Goal: Navigation & Orientation: Find specific page/section

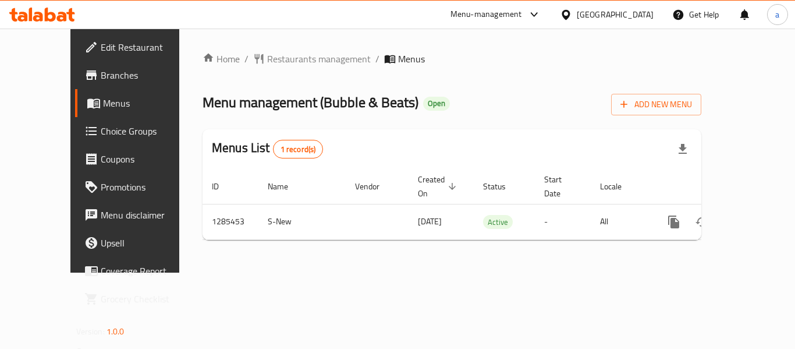
click at [572, 9] on icon at bounding box center [566, 15] width 12 height 12
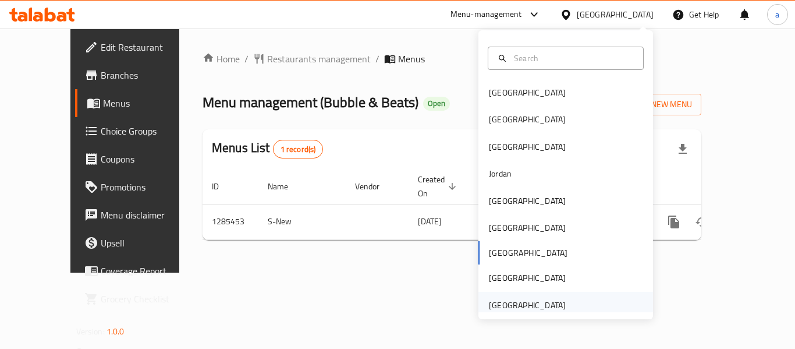
click at [511, 296] on div "[GEOGRAPHIC_DATA]" at bounding box center [527, 305] width 95 height 27
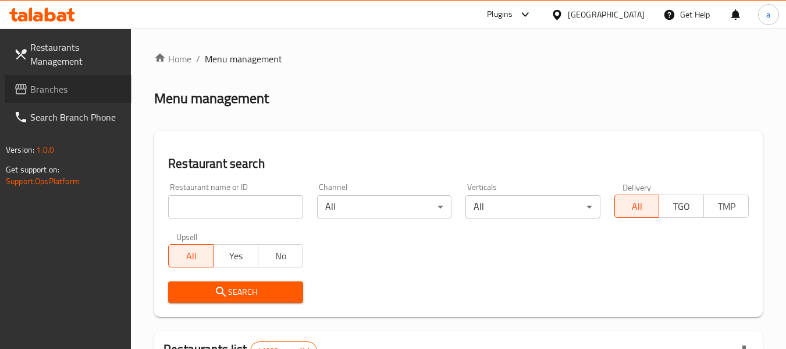
click at [69, 101] on link "Branches" at bounding box center [68, 89] width 127 height 28
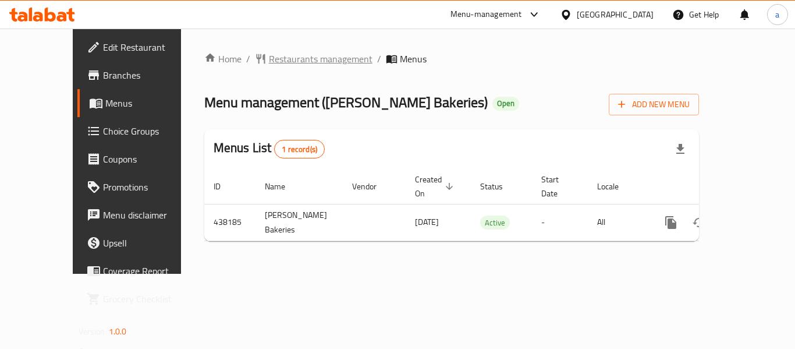
click at [278, 63] on span "Restaurants management" at bounding box center [321, 59] width 104 height 14
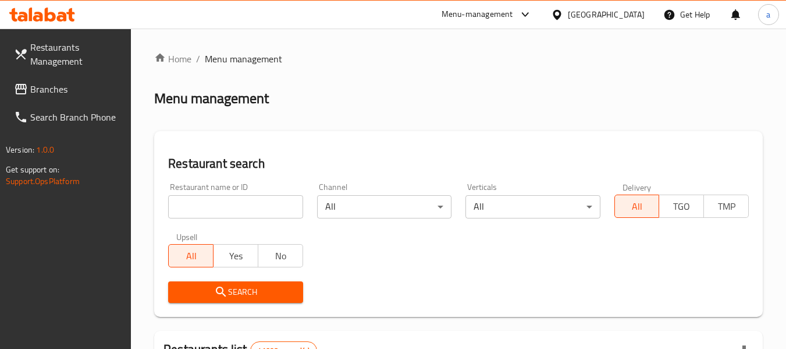
click at [612, 20] on div "[GEOGRAPHIC_DATA]" at bounding box center [606, 14] width 77 height 13
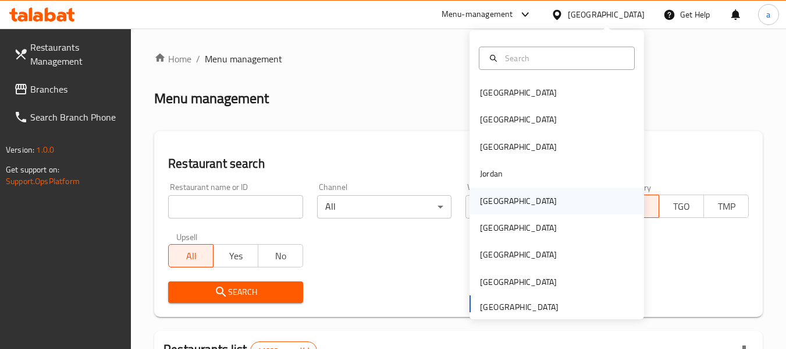
click at [486, 206] on div "Kuwait" at bounding box center [518, 200] width 77 height 13
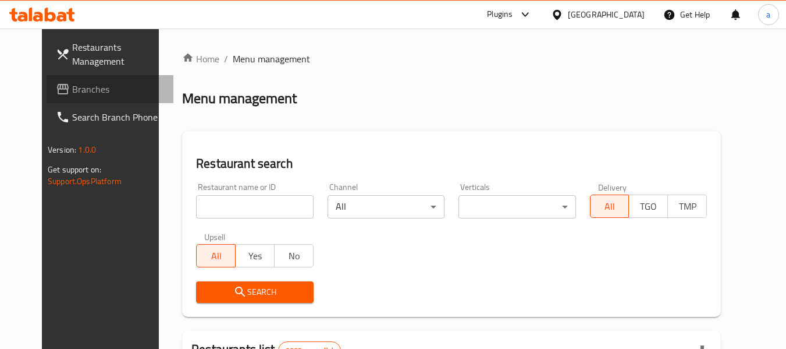
click at [52, 98] on link "Branches" at bounding box center [110, 89] width 127 height 28
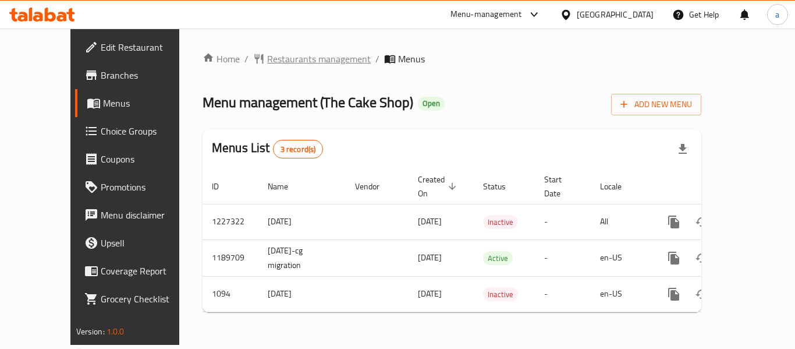
click at [272, 62] on span "Restaurants management" at bounding box center [319, 59] width 104 height 14
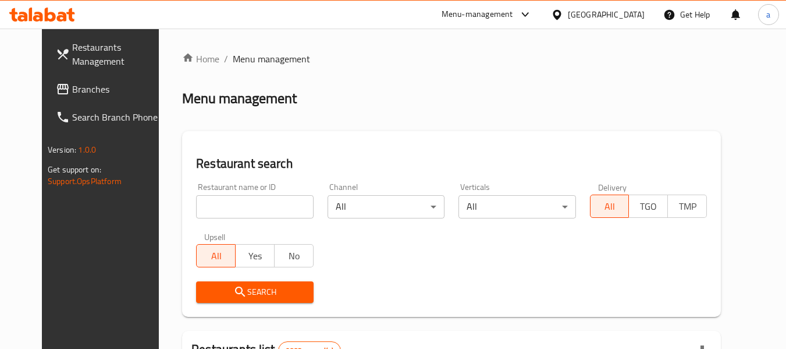
click at [628, 16] on div "Kuwait" at bounding box center [606, 14] width 77 height 13
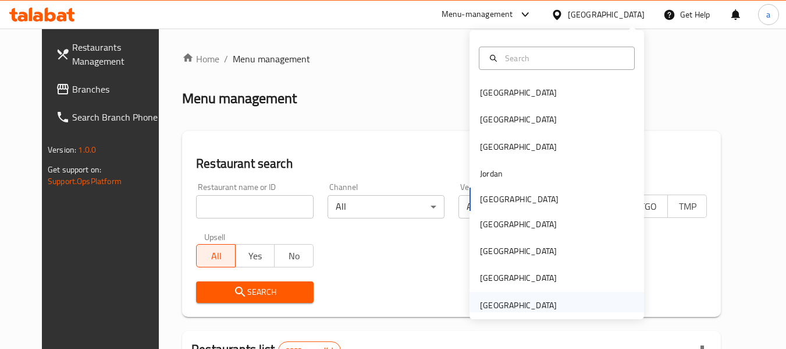
click at [507, 309] on div "[GEOGRAPHIC_DATA]" at bounding box center [518, 305] width 77 height 13
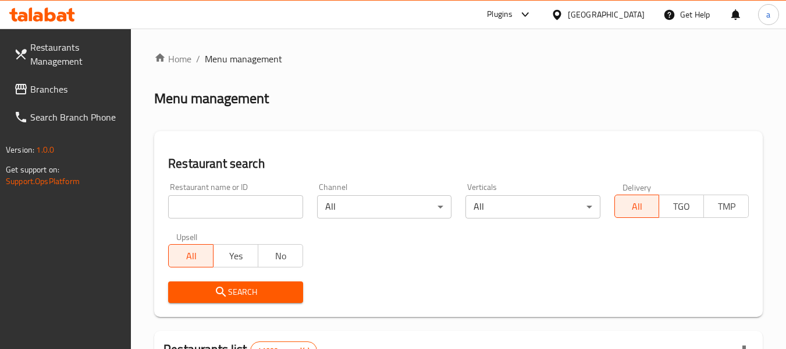
click at [56, 88] on span "Branches" at bounding box center [76, 89] width 92 height 14
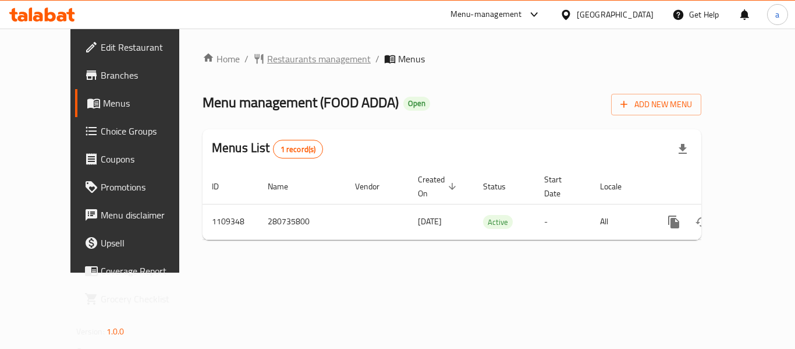
click at [267, 56] on span "Restaurants management" at bounding box center [319, 59] width 104 height 14
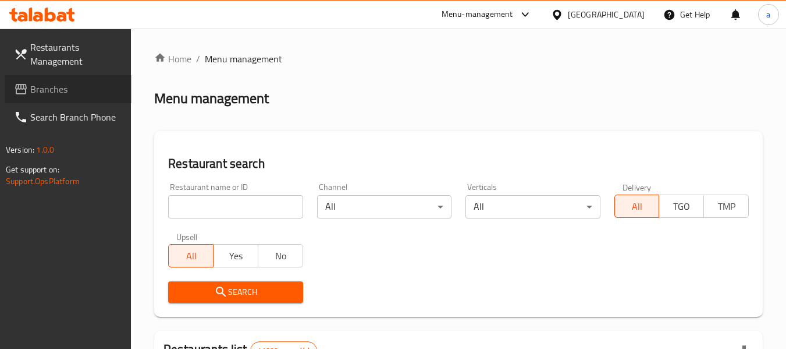
click at [85, 92] on span "Branches" at bounding box center [76, 89] width 92 height 14
